Goal: Browse casually: Explore the website without a specific task or goal

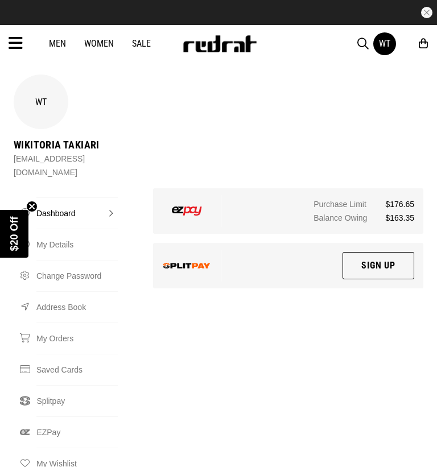
click at [96, 44] on link "Women" at bounding box center [99, 43] width 30 height 11
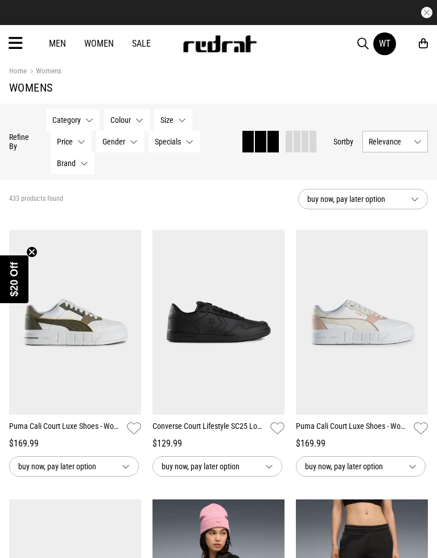
scroll to position [10, 0]
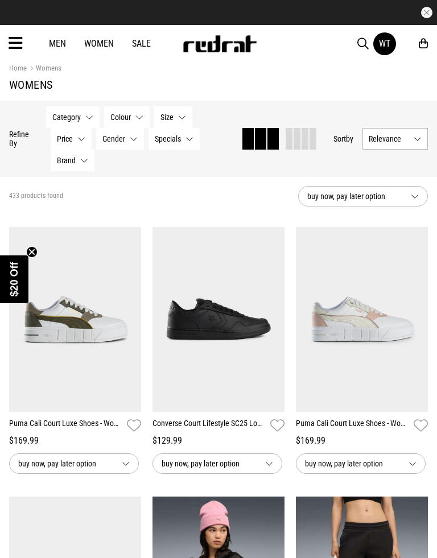
click at [139, 40] on link "Sale" at bounding box center [141, 43] width 19 height 11
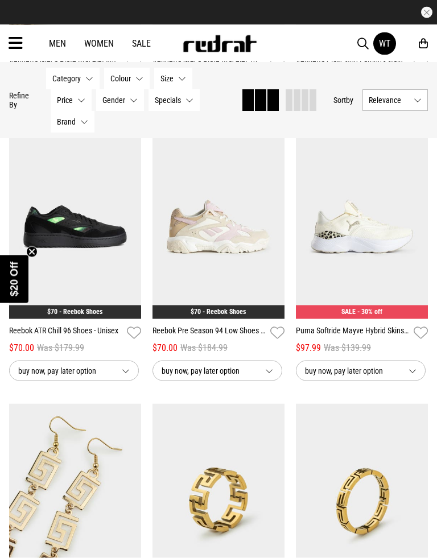
scroll to position [1719, 0]
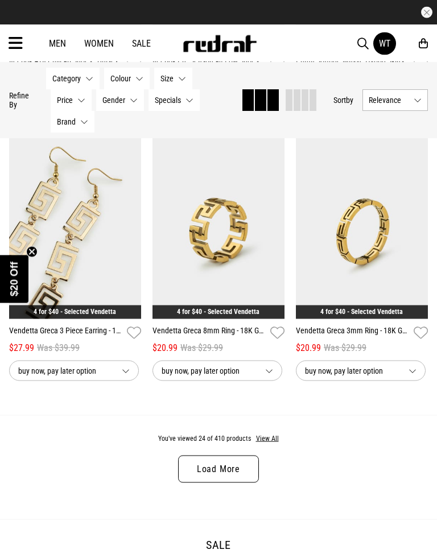
click at [245, 466] on link "Load More" at bounding box center [218, 468] width 81 height 27
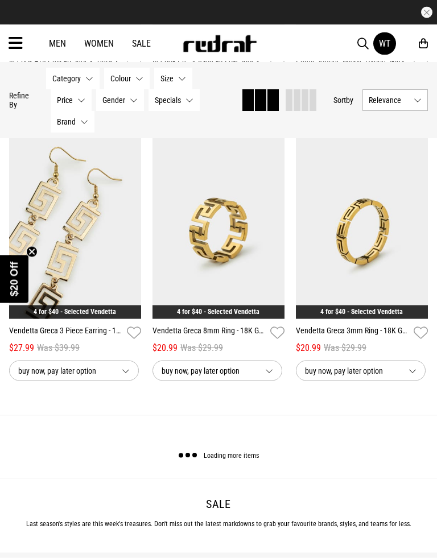
scroll to position [1988, 0]
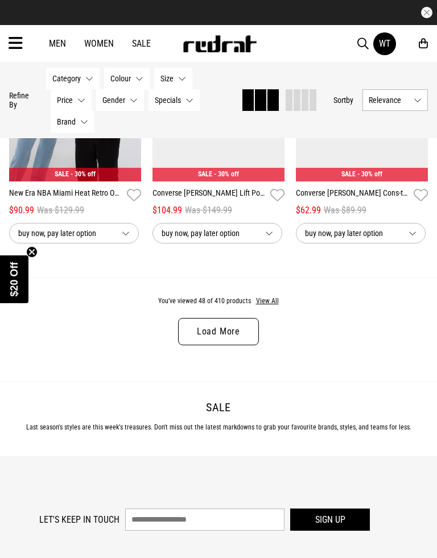
scroll to position [4261, 0]
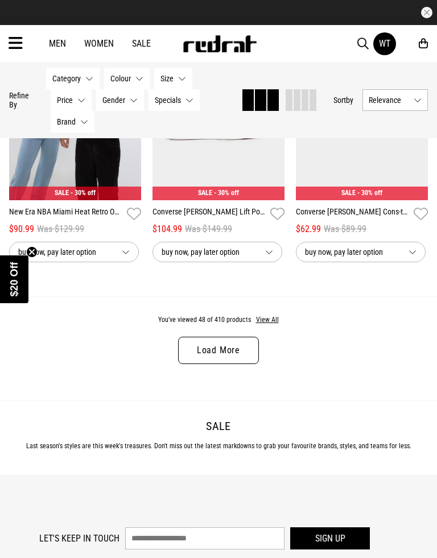
click at [234, 364] on link "Load More" at bounding box center [218, 350] width 81 height 27
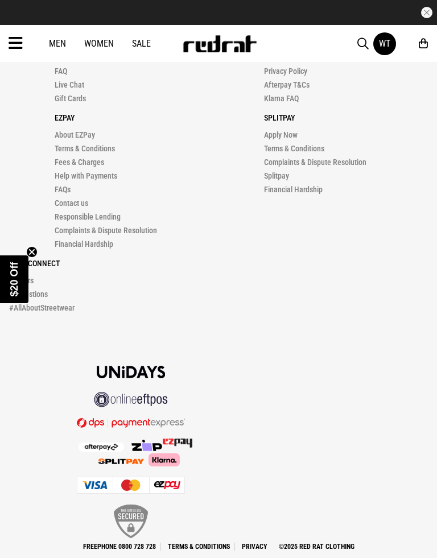
scroll to position [7025, 0]
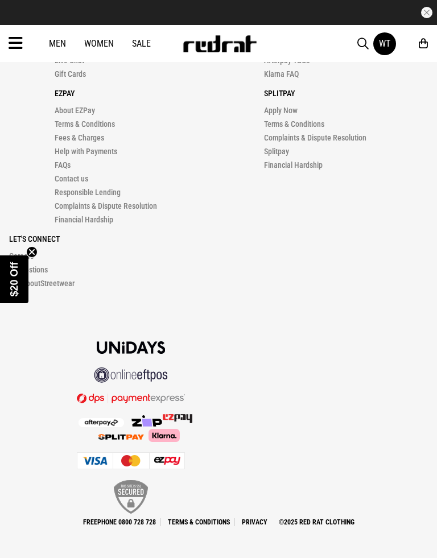
click at [37, 248] on icon "Close teaser" at bounding box center [31, 251] width 11 height 11
click at [30, 247] on div "Let's Connect Careers Suggestions #AllAboutStreetwear" at bounding box center [218, 258] width 418 height 64
click at [430, 7] on button "button" at bounding box center [426, 12] width 11 height 11
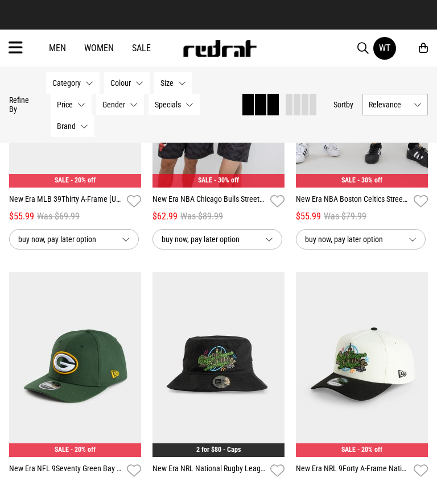
scroll to position [5623, 0]
